Goal: Task Accomplishment & Management: Manage account settings

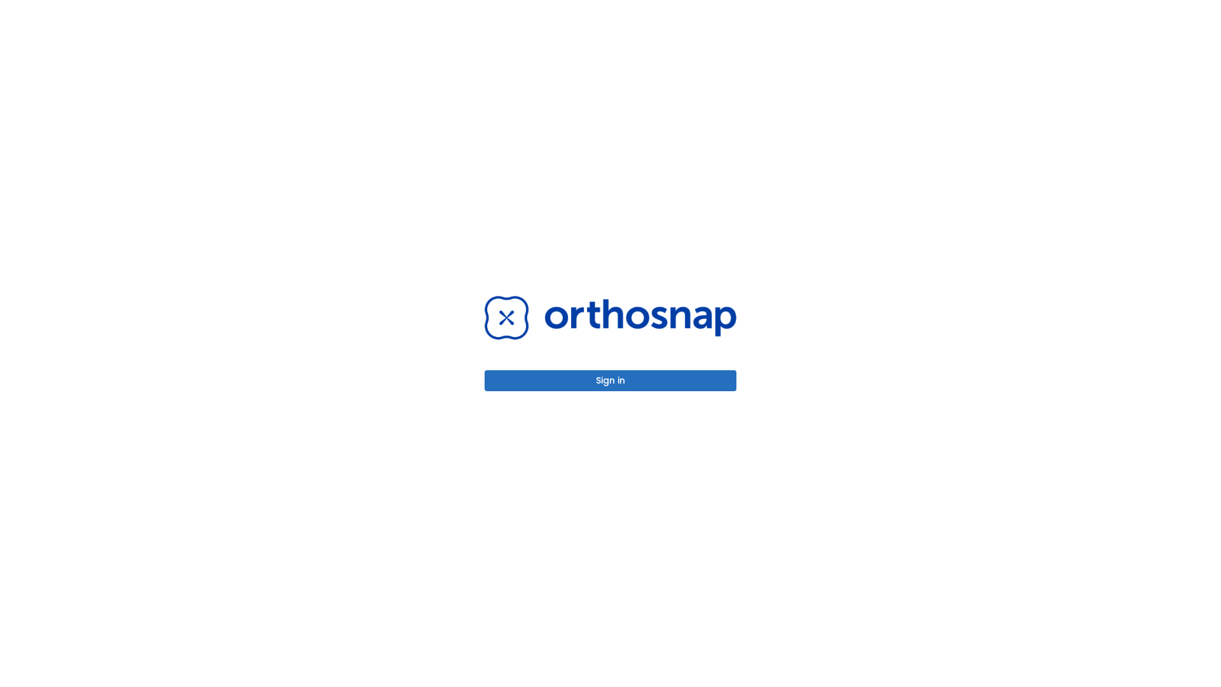
click at [610, 380] on button "Sign in" at bounding box center [610, 380] width 252 height 21
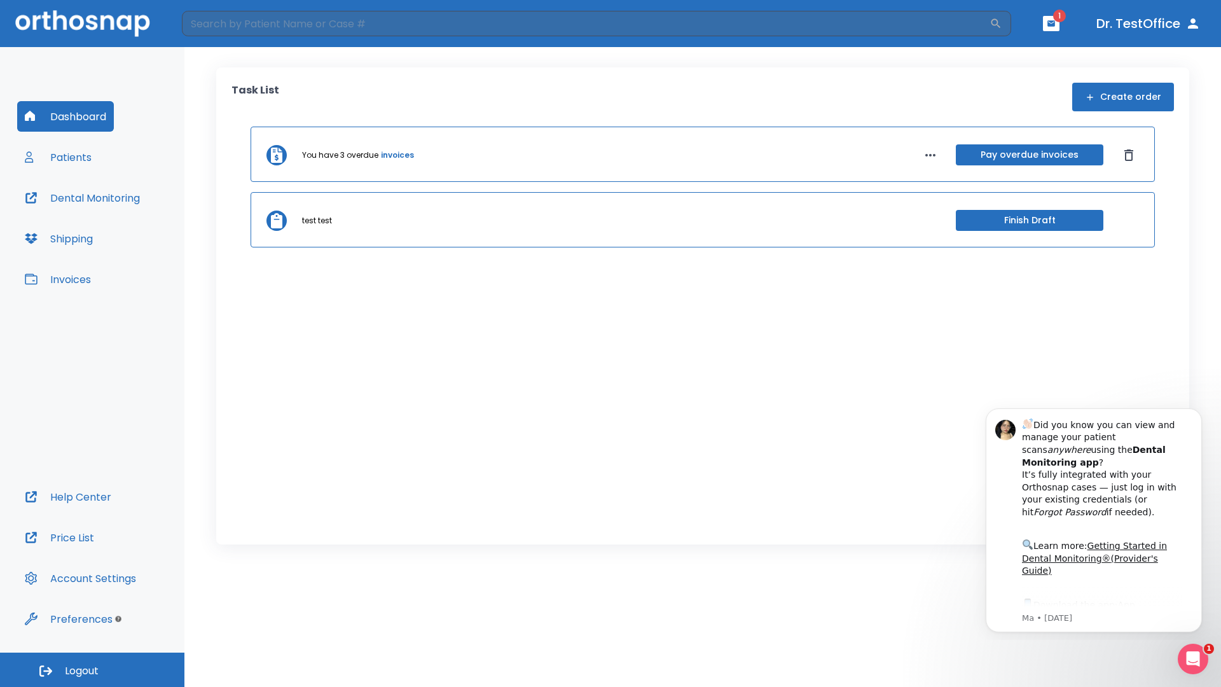
click at [92, 670] on span "Logout" at bounding box center [82, 671] width 34 height 14
